Goal: Complete application form

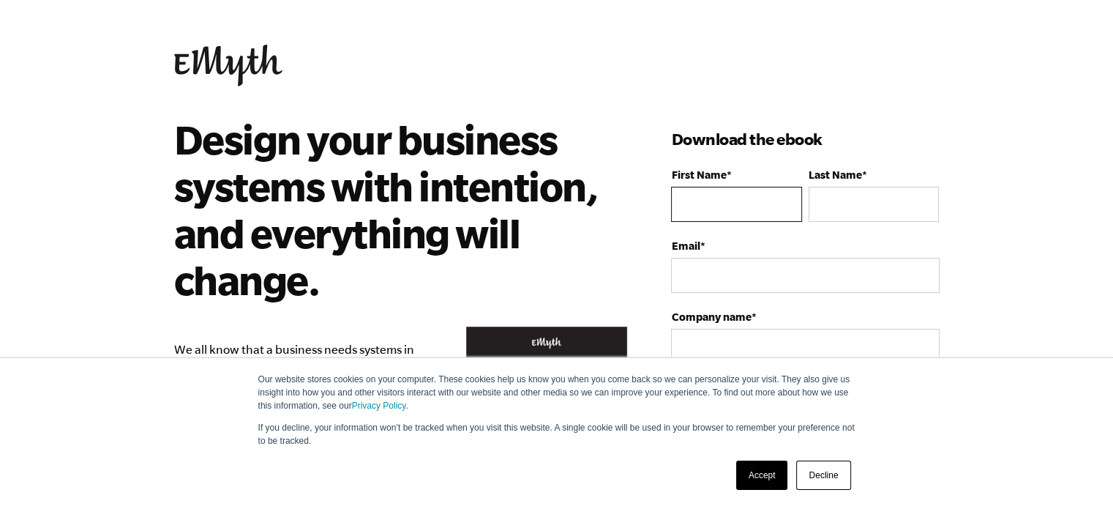
click at [717, 197] on input "First Name *" at bounding box center [736, 204] width 130 height 35
type input "[PERSON_NAME]"
type input "a"
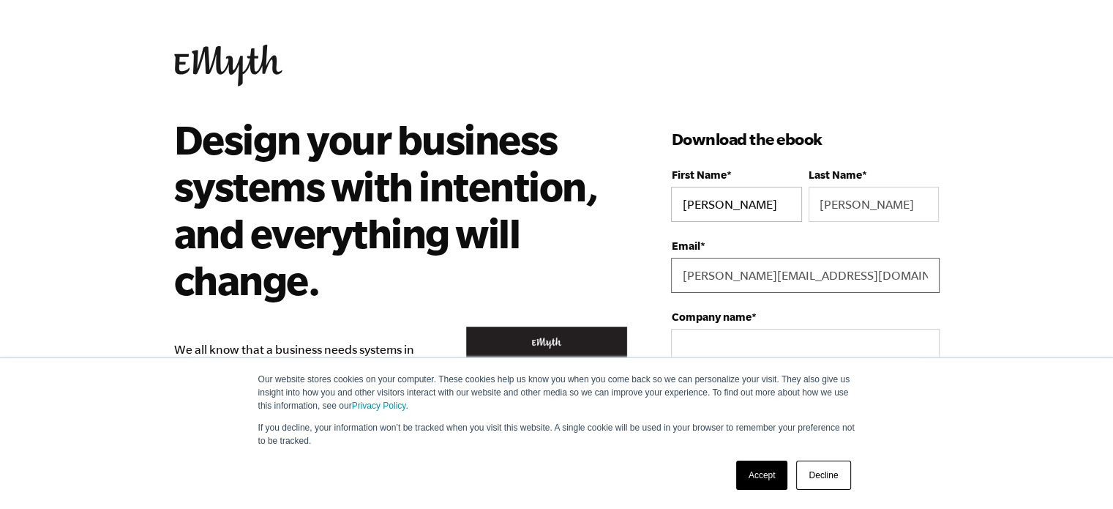
type input "[PERSON_NAME][EMAIL_ADDRESS][DOMAIN_NAME]"
type input "JourneyMen"
click at [828, 475] on link "Decline" at bounding box center [823, 474] width 54 height 29
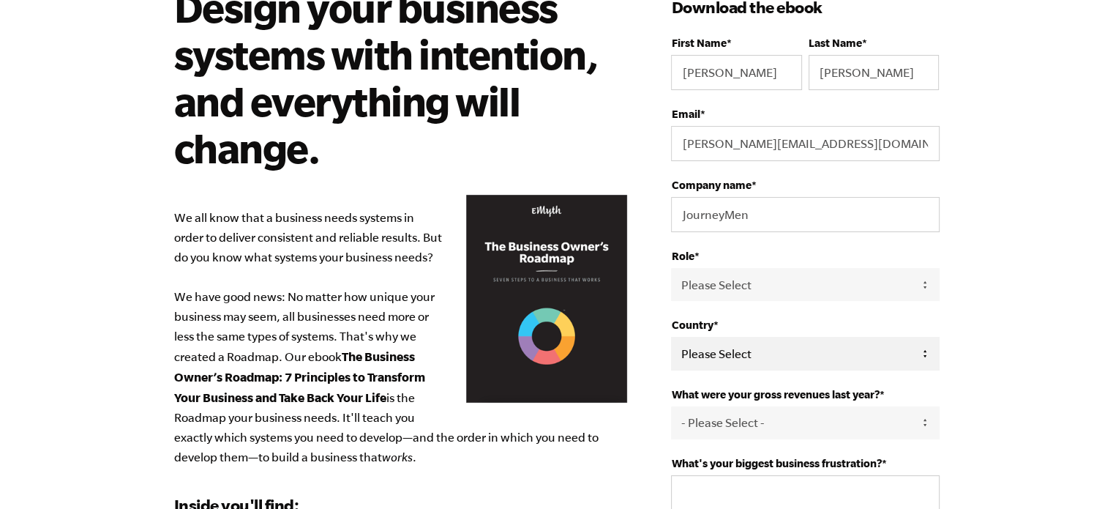
scroll to position [146, 0]
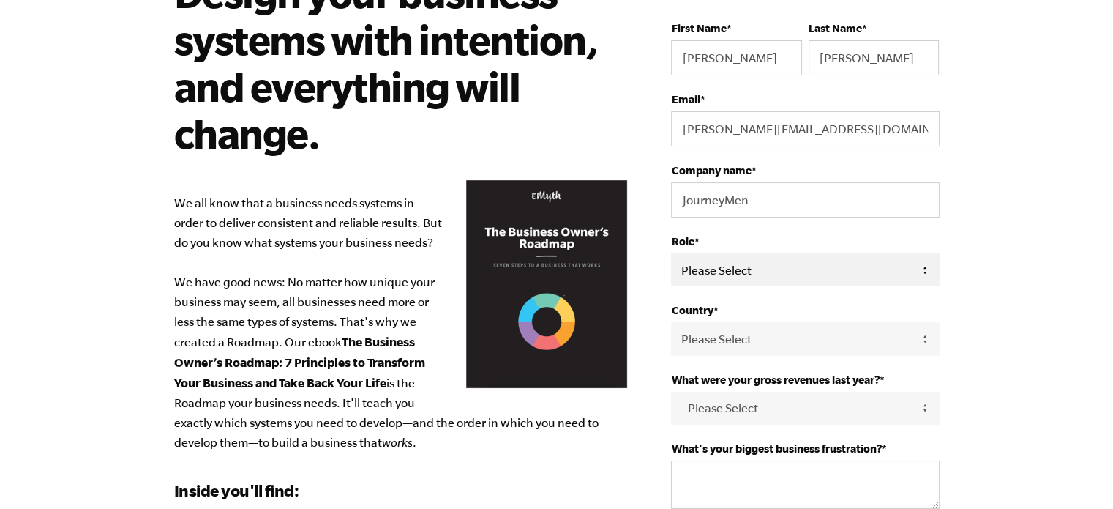
click at [796, 264] on select "Please Select Owner Partner / Co-Owner Executive Employee / Other" at bounding box center [805, 269] width 268 height 33
select select "Owner"
click at [671, 253] on select "Please Select Owner Partner / Co-Owner Executive Employee / Other" at bounding box center [805, 269] width 268 height 33
click at [798, 348] on select "Please Select [GEOGRAPHIC_DATA] [GEOGRAPHIC_DATA] [GEOGRAPHIC_DATA] [GEOGRAPHIC…" at bounding box center [805, 338] width 268 height 33
select select "[GEOGRAPHIC_DATA]"
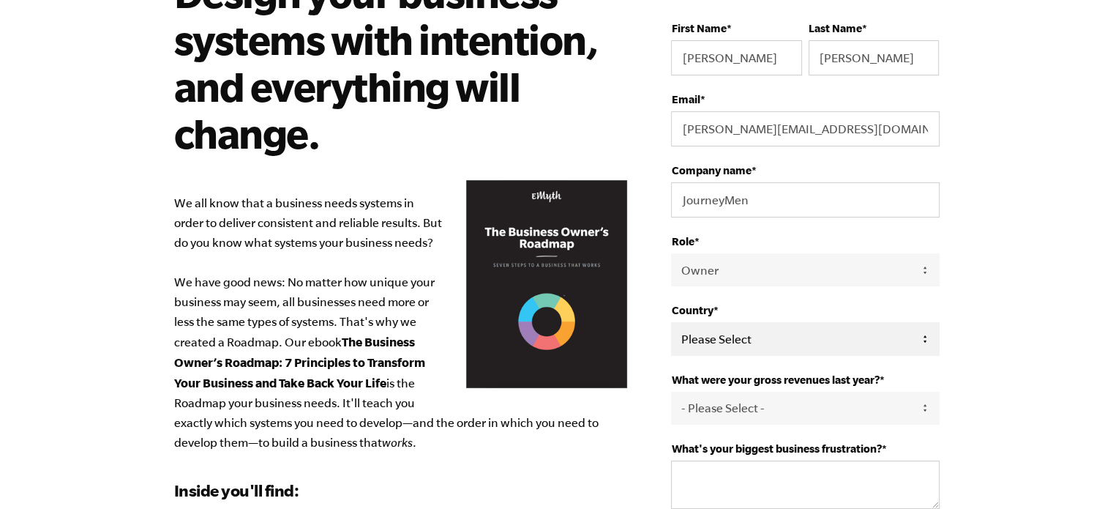
click at [671, 322] on select "Please Select [GEOGRAPHIC_DATA] [GEOGRAPHIC_DATA] [GEOGRAPHIC_DATA] [GEOGRAPHIC…" at bounding box center [805, 338] width 268 height 33
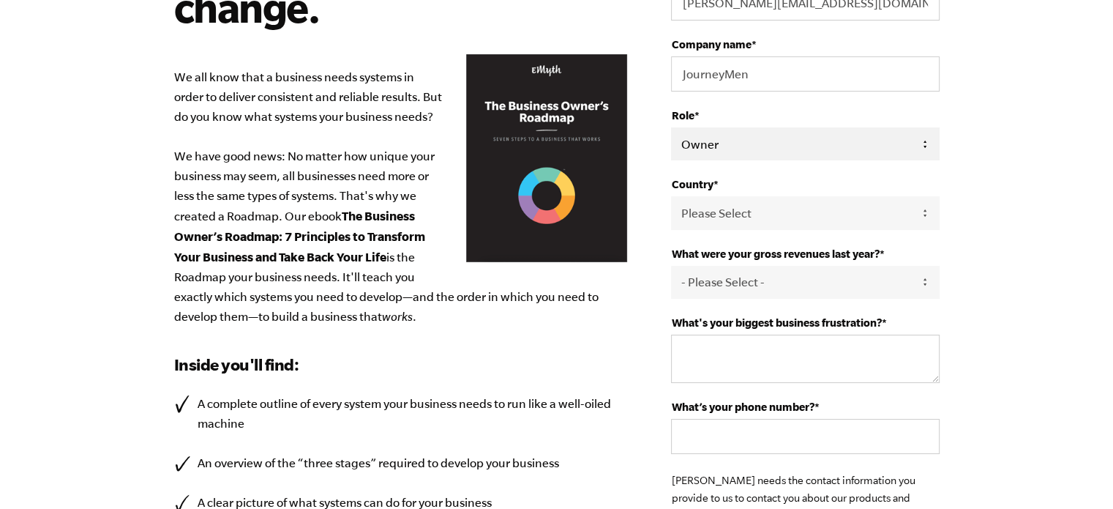
scroll to position [293, 0]
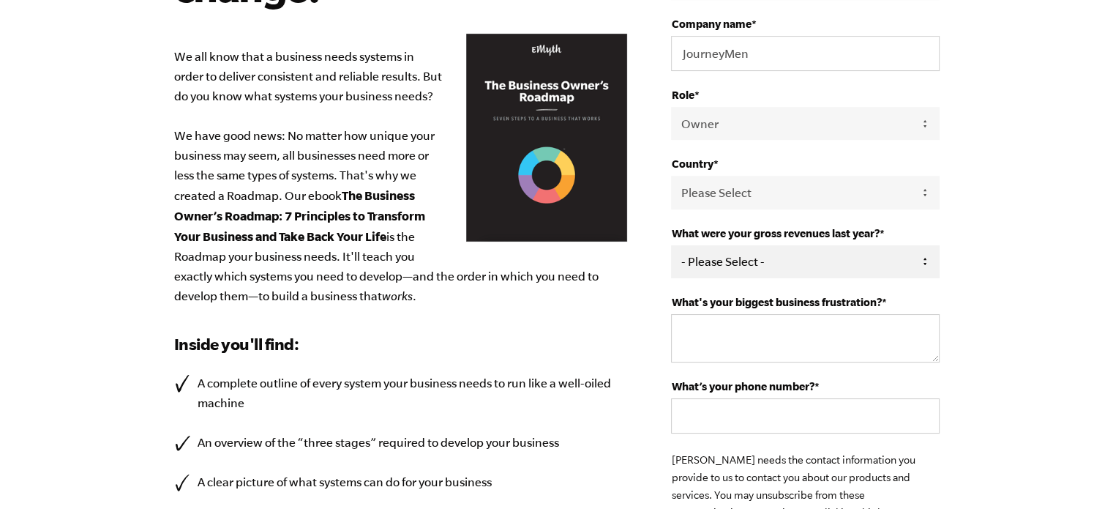
click at [756, 252] on select "- Please Select - 0-75K 76-150K 151-275K 276-500K 501-750K 751-1M 1-2.5M 2.5-5M…" at bounding box center [805, 261] width 268 height 33
select select "0-75K"
click at [671, 245] on select "- Please Select - 0-75K 76-150K 151-275K 276-500K 501-750K 751-1M 1-2.5M 2.5-5M…" at bounding box center [805, 261] width 268 height 33
click at [799, 325] on textarea "What's your biggest business frustration? *" at bounding box center [805, 338] width 268 height 48
type textarea "Leads & nwe clients"
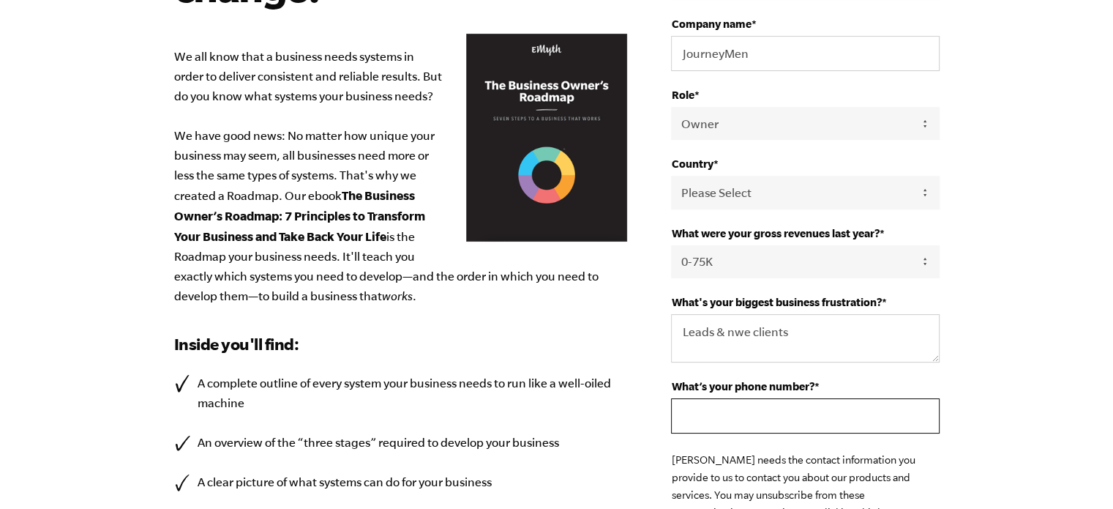
click at [783, 417] on input "What’s your phone number? *" at bounding box center [805, 415] width 268 height 35
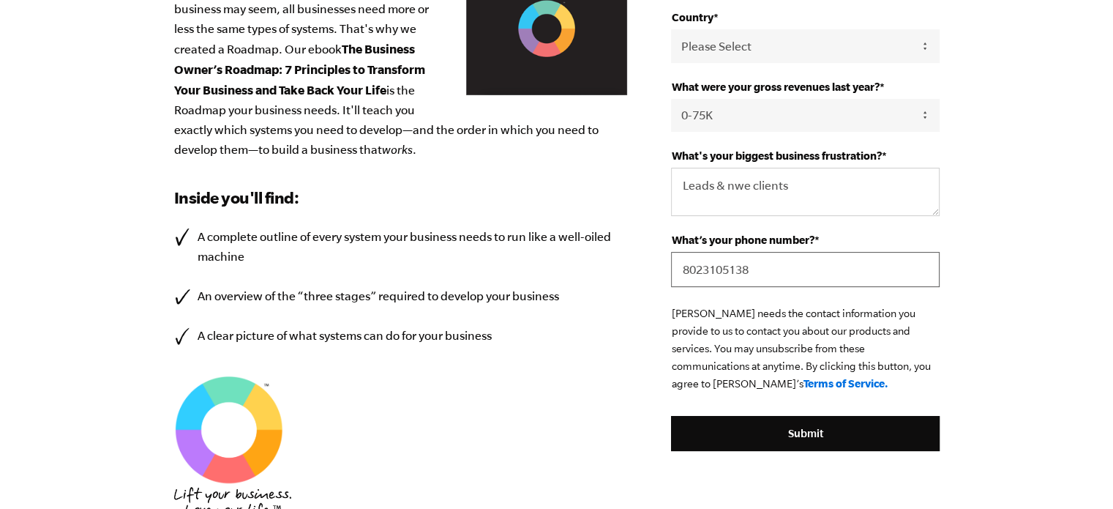
scroll to position [680, 0]
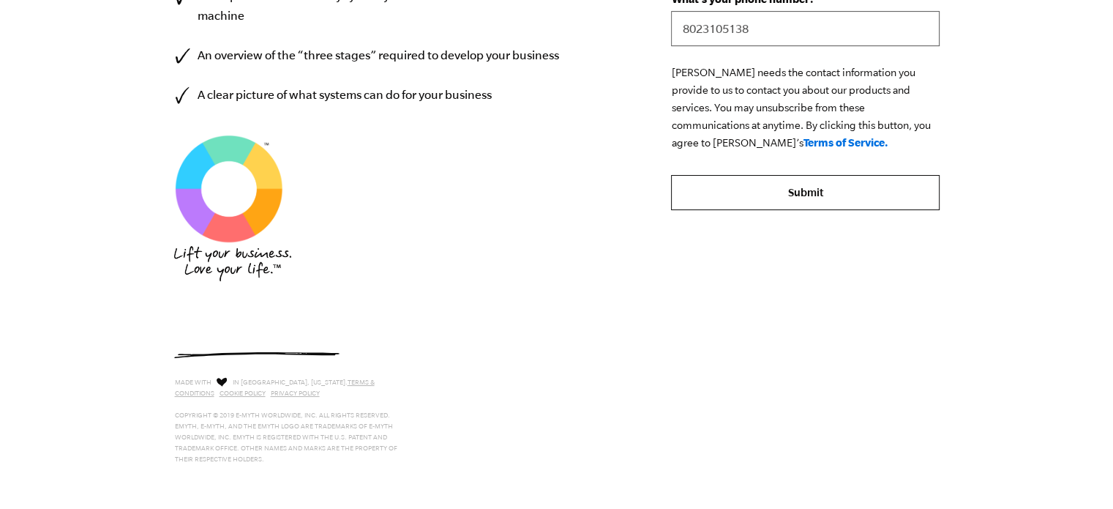
type input "8023105138"
click at [871, 190] on input "Submit" at bounding box center [805, 192] width 268 height 35
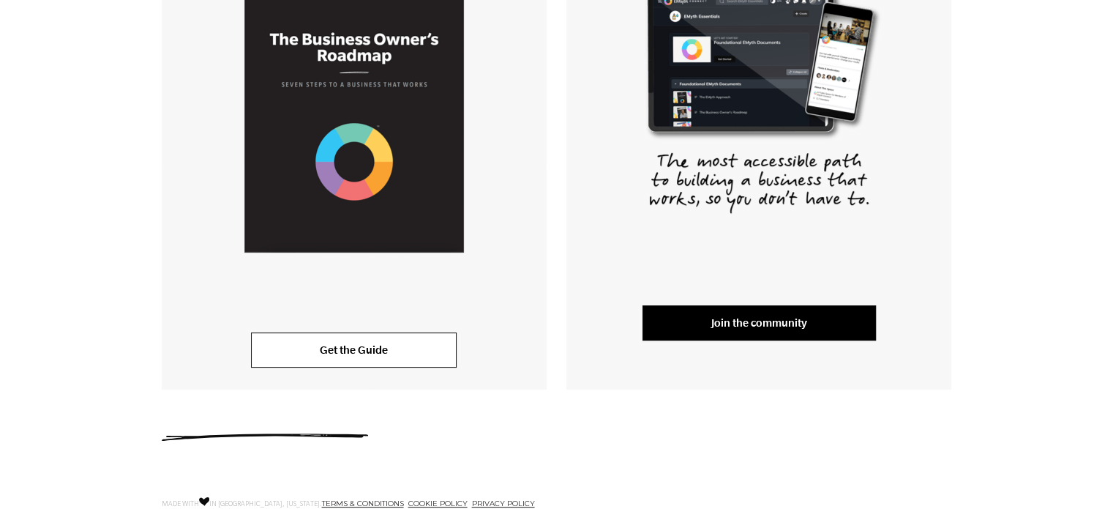
scroll to position [487, 0]
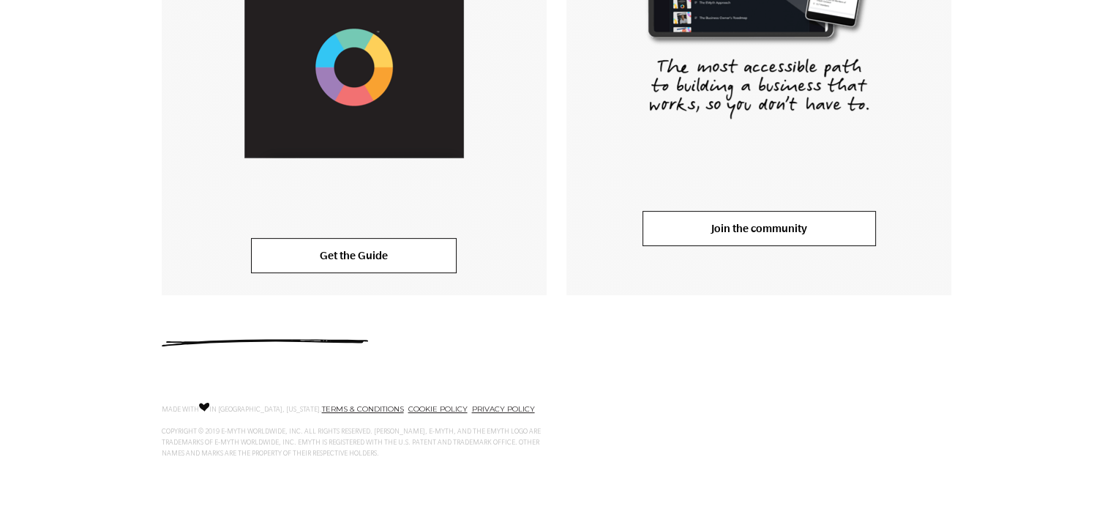
click at [752, 236] on link "Join the community" at bounding box center [758, 228] width 233 height 35
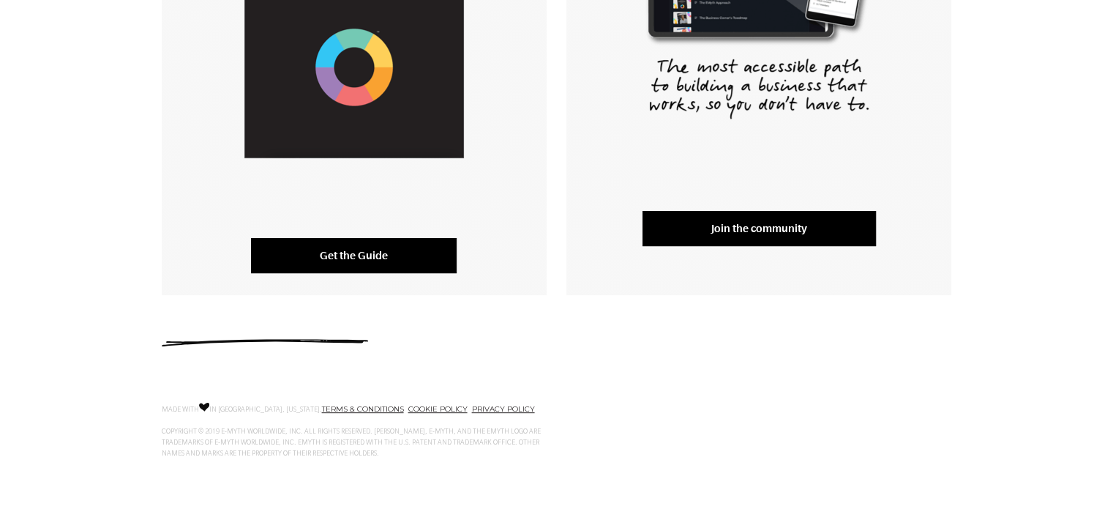
click at [396, 257] on link "Get the Guide" at bounding box center [354, 255] width 206 height 35
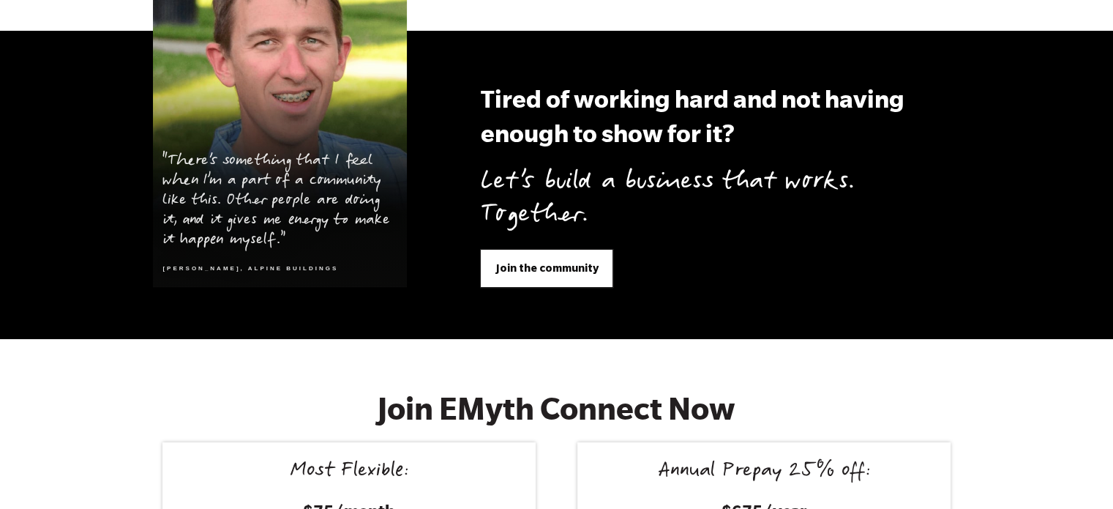
scroll to position [5927, 0]
